Goal: Task Accomplishment & Management: Manage account settings

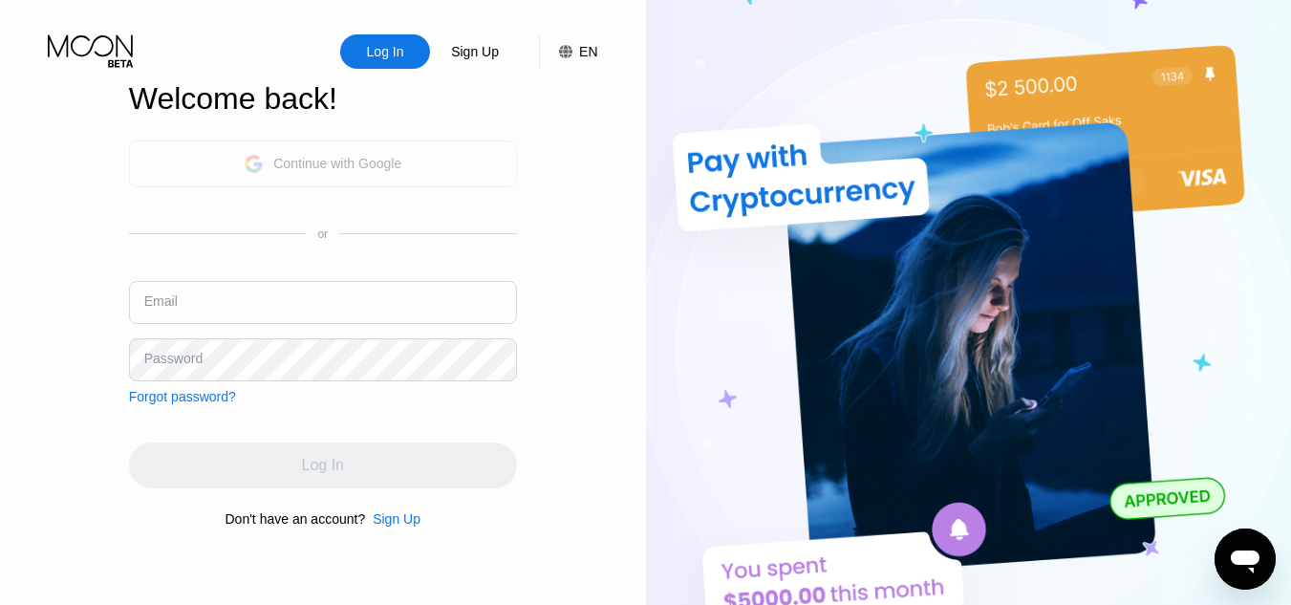
click at [330, 170] on div "Continue with Google" at bounding box center [337, 163] width 128 height 15
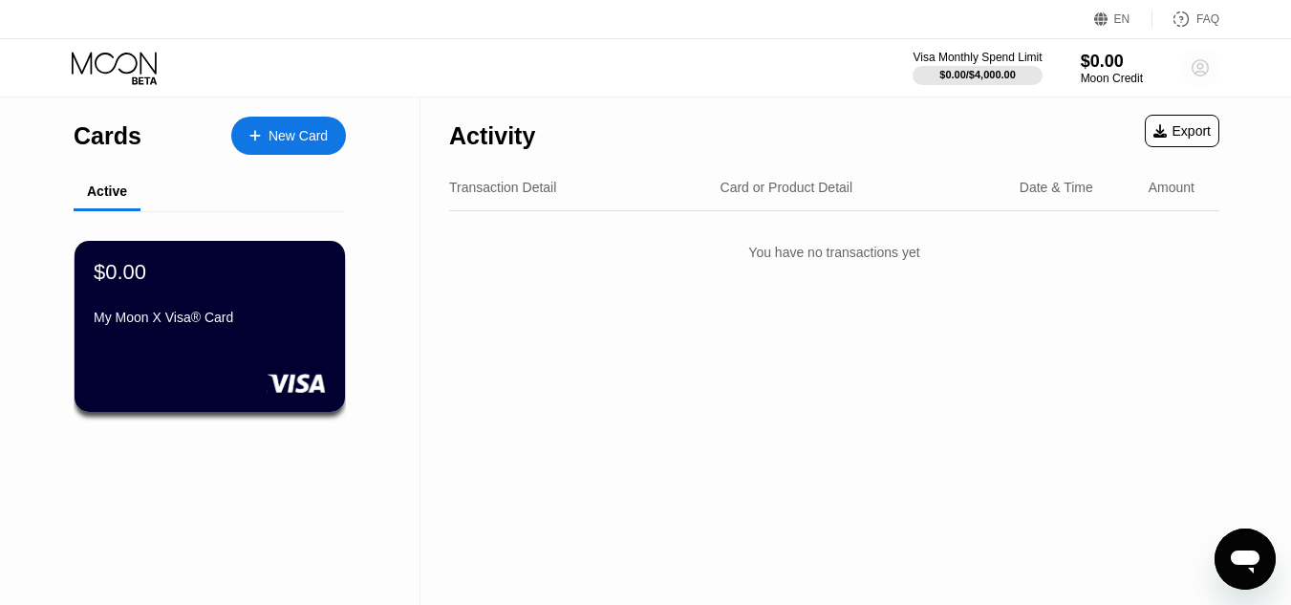
click at [1211, 60] on circle at bounding box center [1201, 68] width 38 height 38
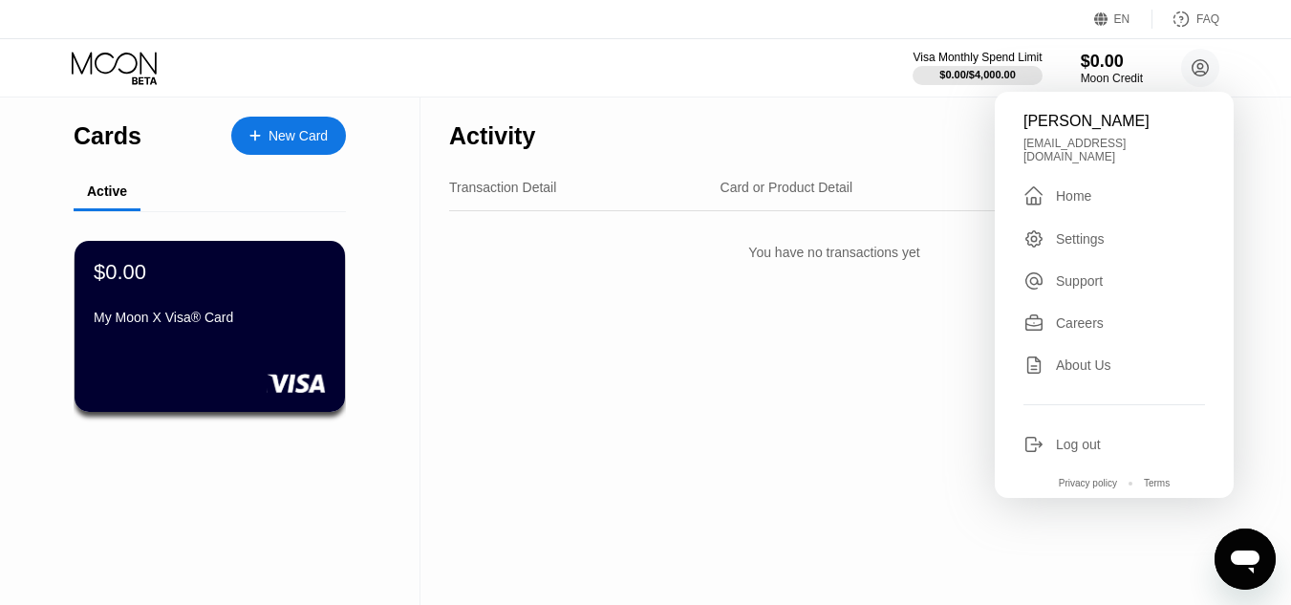
click at [1063, 437] on div "Log out" at bounding box center [1078, 444] width 45 height 15
